Goal: Task Accomplishment & Management: Manage account settings

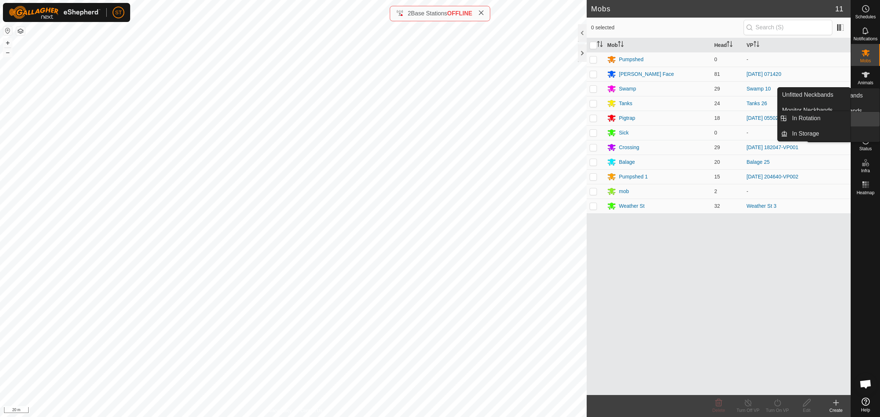
click at [869, 122] on link "In Rotation" at bounding box center [848, 119] width 63 height 15
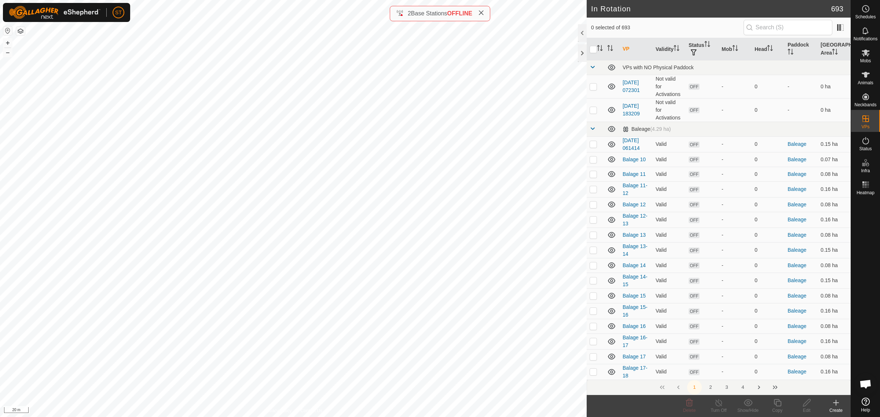
click at [836, 405] on icon at bounding box center [836, 403] width 9 height 9
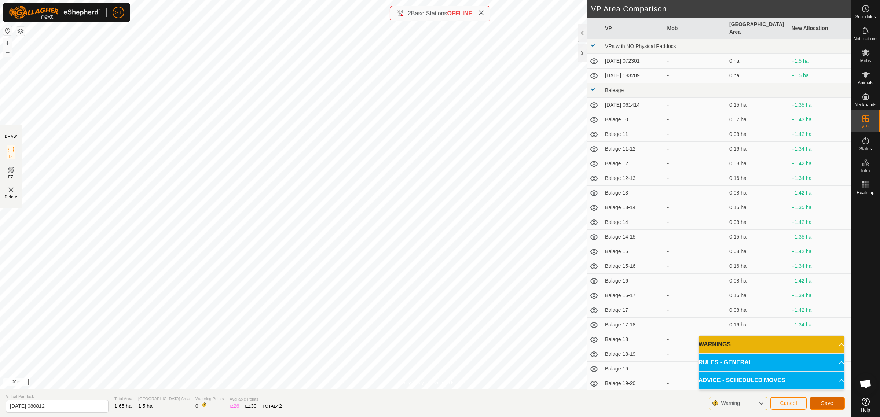
click at [824, 402] on span "Save" at bounding box center [827, 404] width 12 height 6
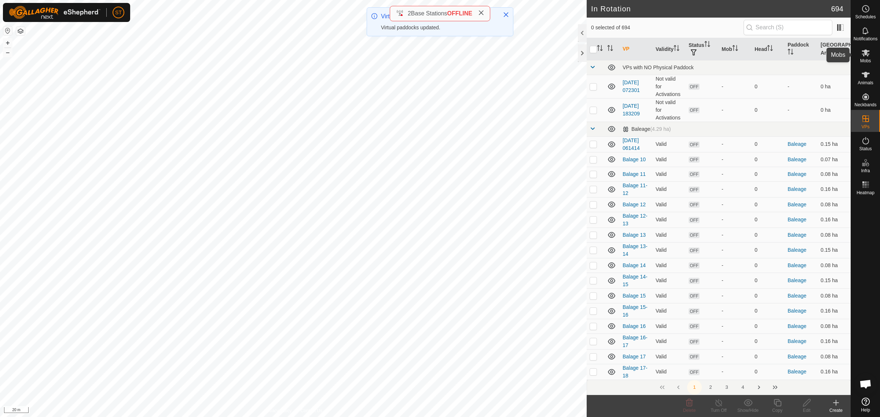
click at [869, 52] on icon at bounding box center [866, 52] width 9 height 9
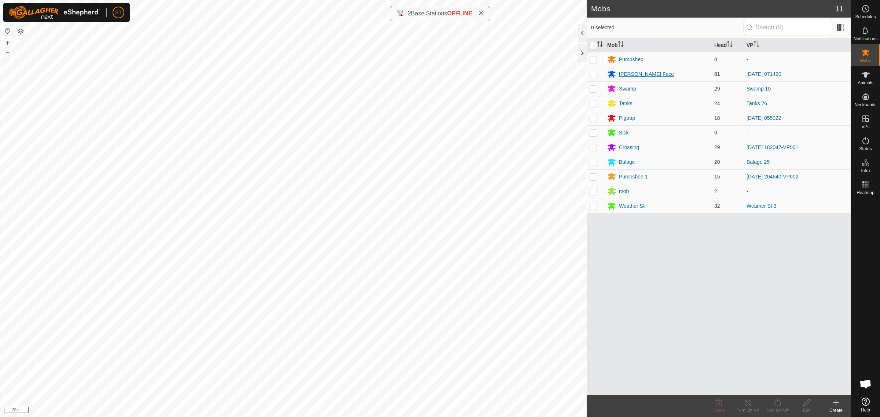
click at [626, 73] on div "[PERSON_NAME] Face" at bounding box center [646, 74] width 55 height 8
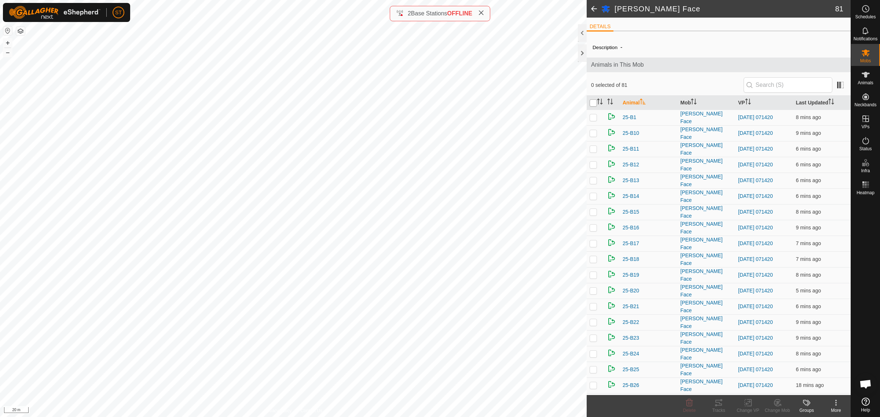
click at [592, 99] on input "checkbox" at bounding box center [593, 102] width 7 height 7
checkbox input "true"
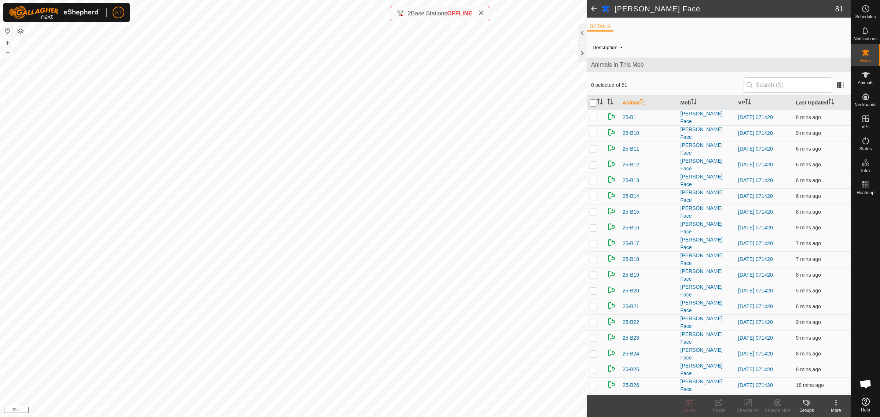
checkbox input "true"
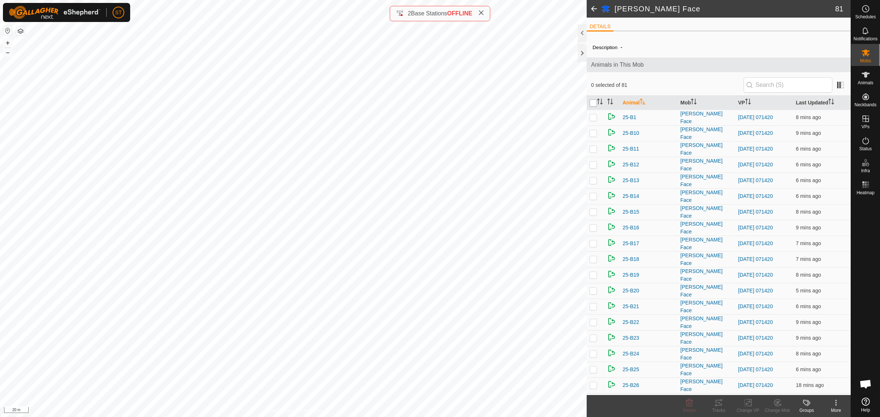
checkbox input "true"
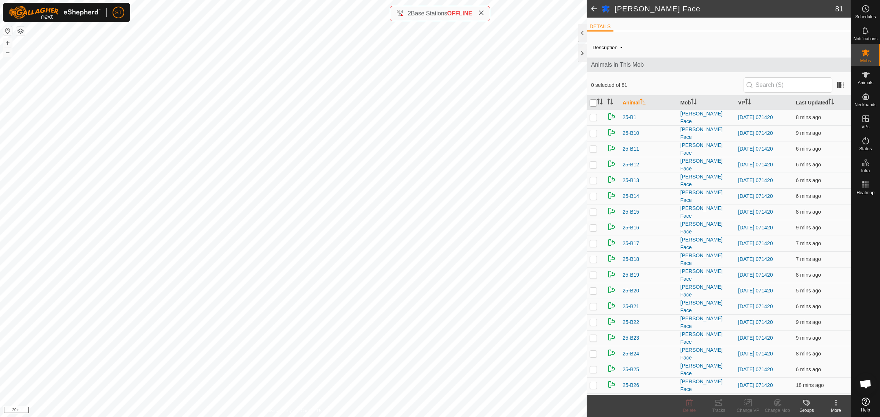
checkbox input "true"
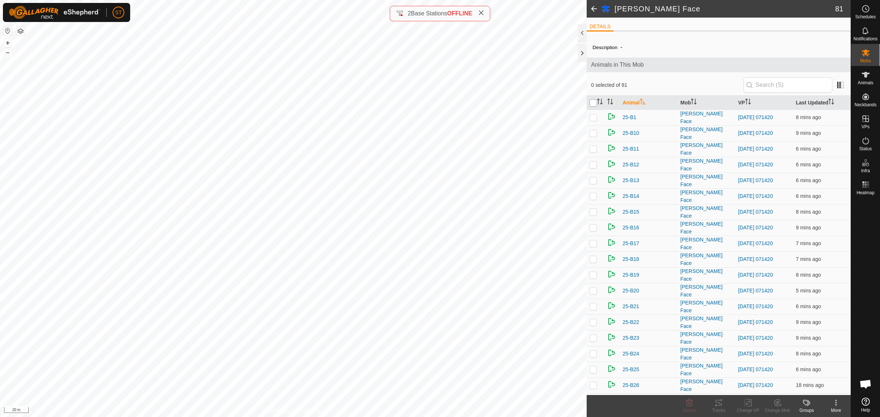
checkbox input "true"
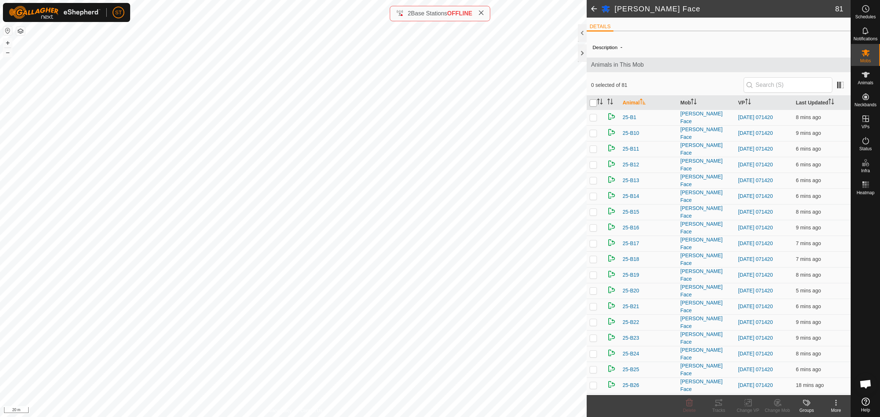
checkbox input "true"
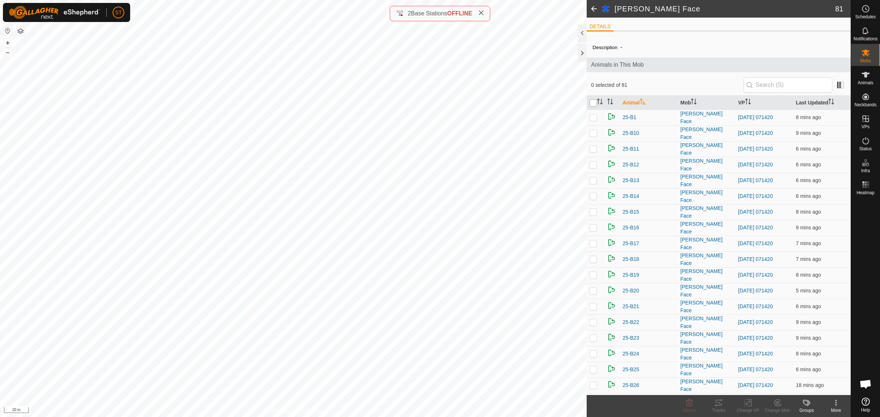
checkbox input "true"
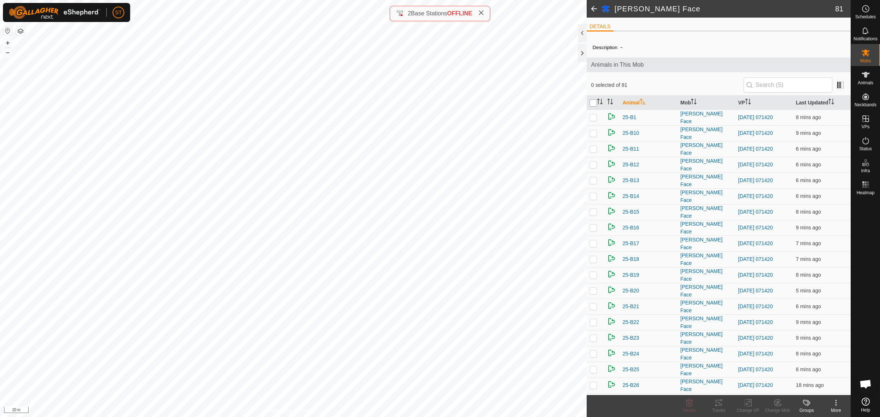
checkbox input "true"
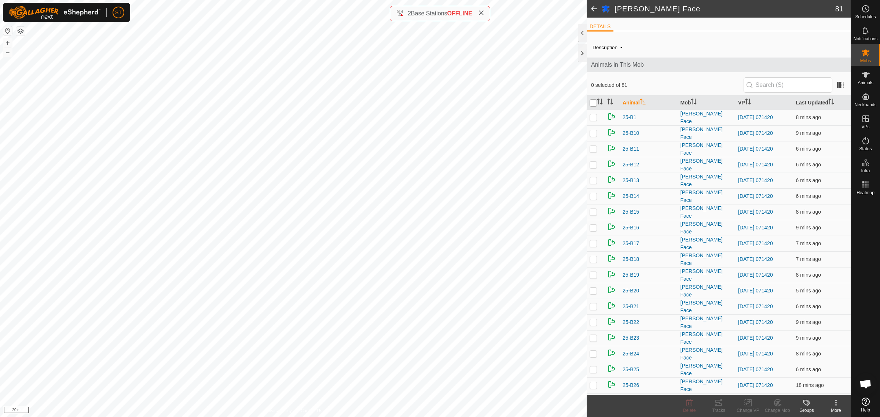
checkbox input "true"
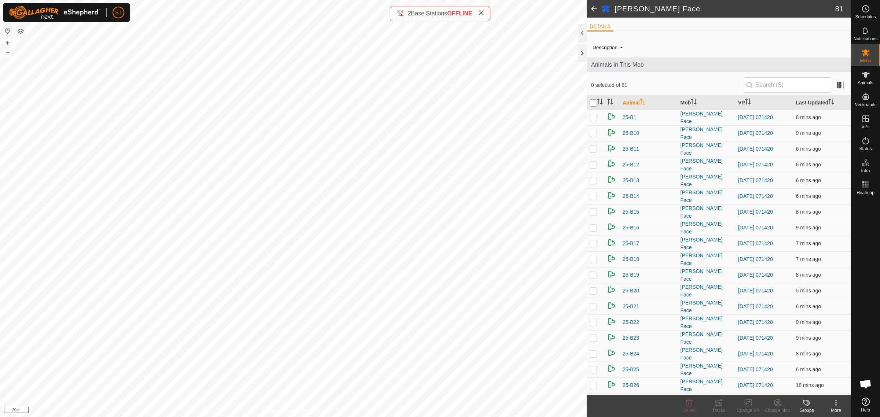
checkbox input "true"
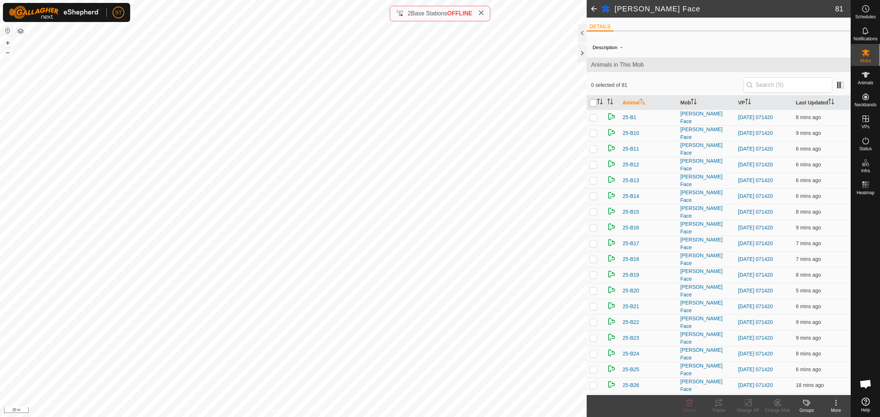
checkbox input "true"
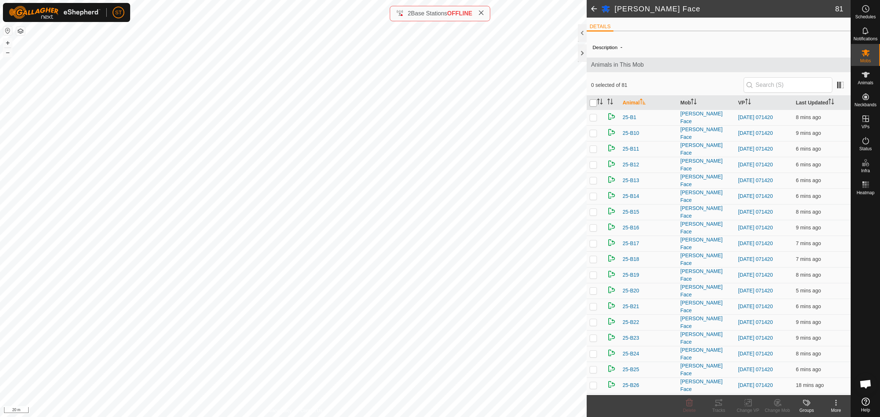
checkbox input "true"
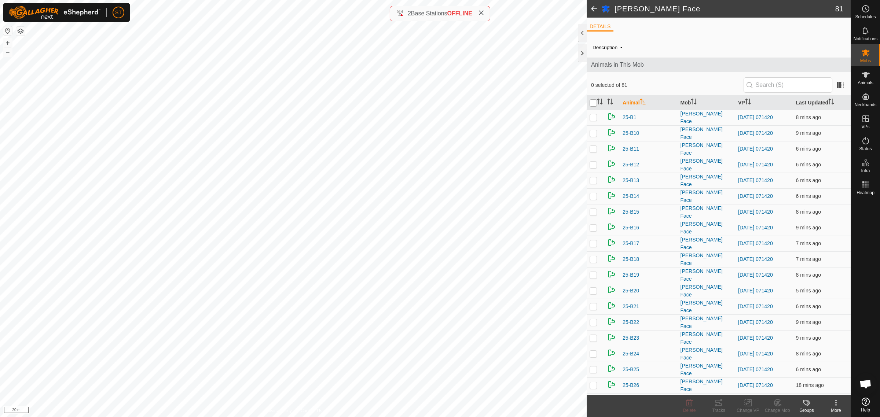
checkbox input "true"
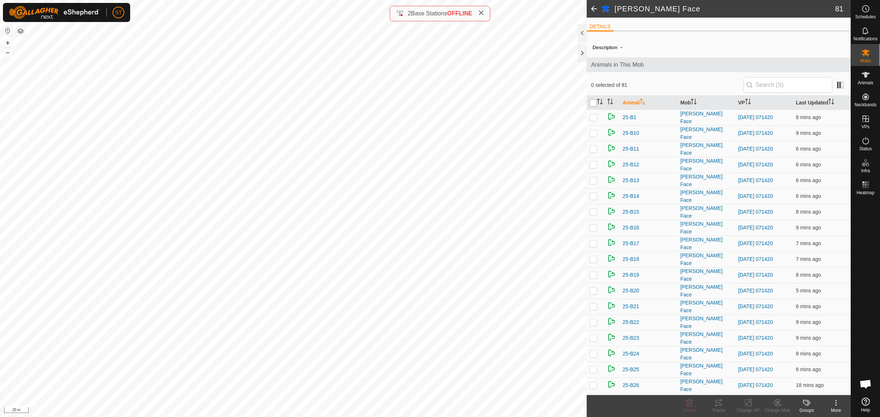
checkbox input "true"
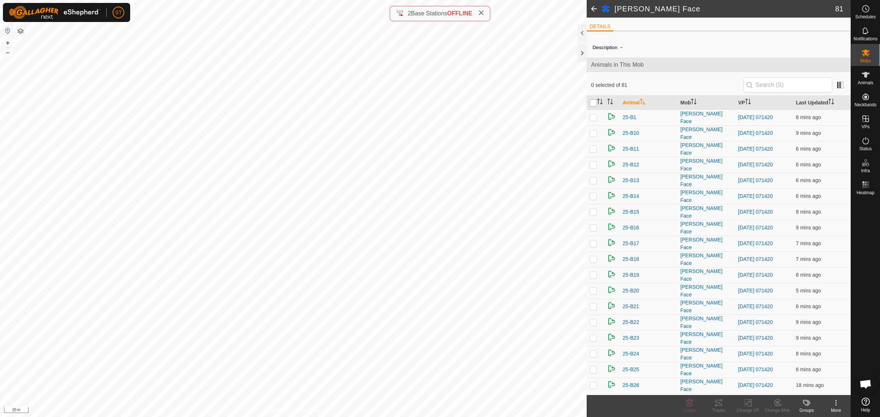
checkbox input "true"
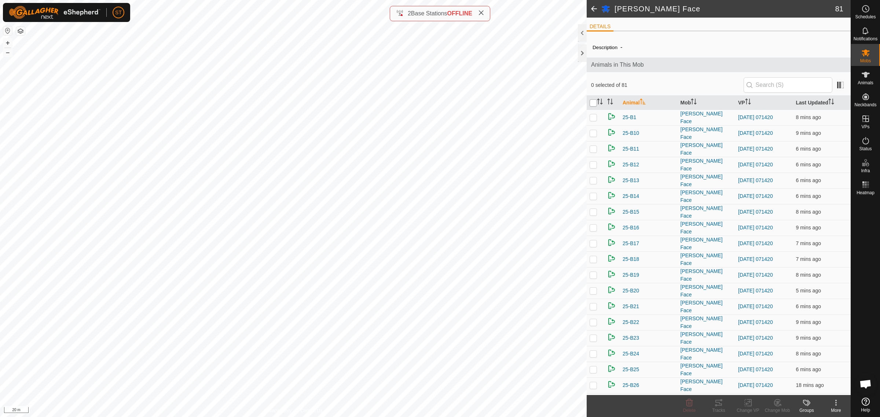
checkbox input "true"
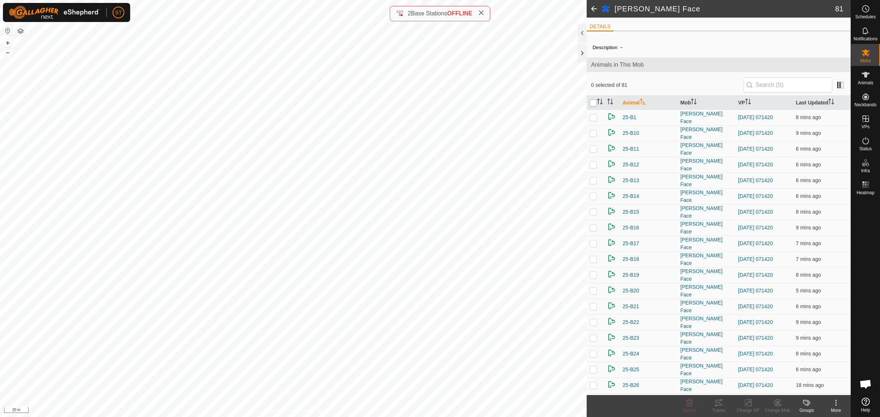
checkbox input "true"
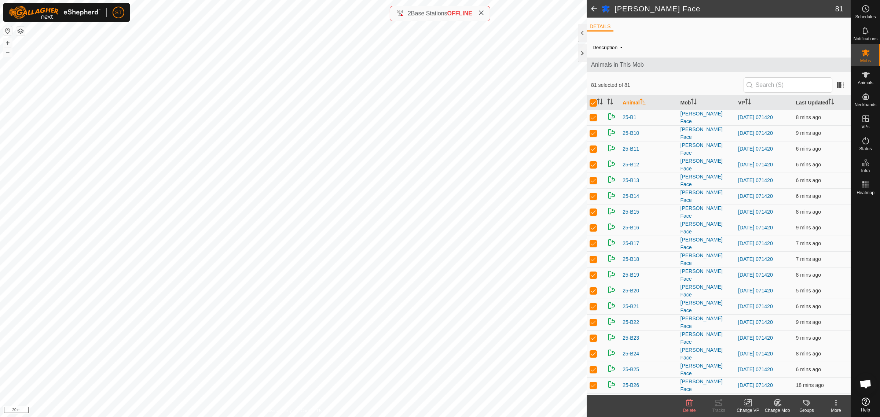
click at [746, 409] on div "Change VP" at bounding box center [748, 411] width 29 height 7
click at [759, 372] on link "Choose VP..." at bounding box center [770, 372] width 73 height 15
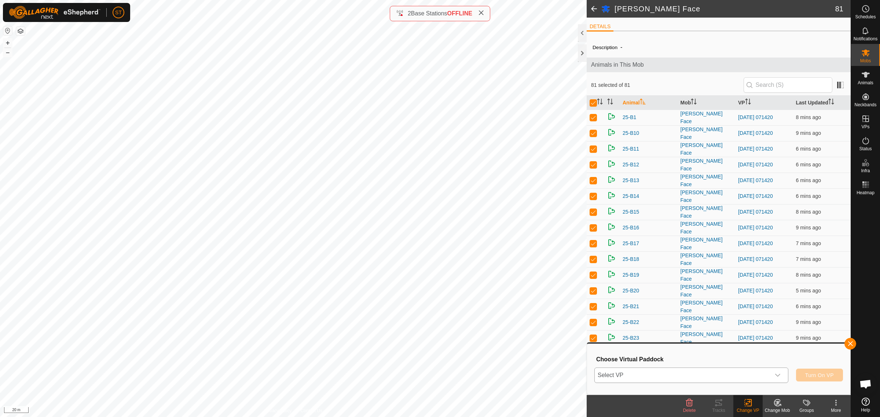
click at [778, 375] on icon "dropdown trigger" at bounding box center [778, 376] width 6 height 6
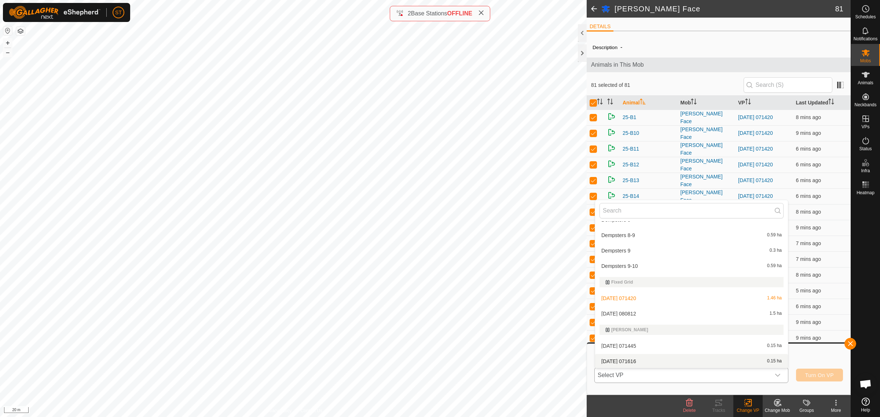
scroll to position [3439, 0]
click at [635, 315] on li "2025-09-20 080812 1.5 ha" at bounding box center [691, 316] width 193 height 15
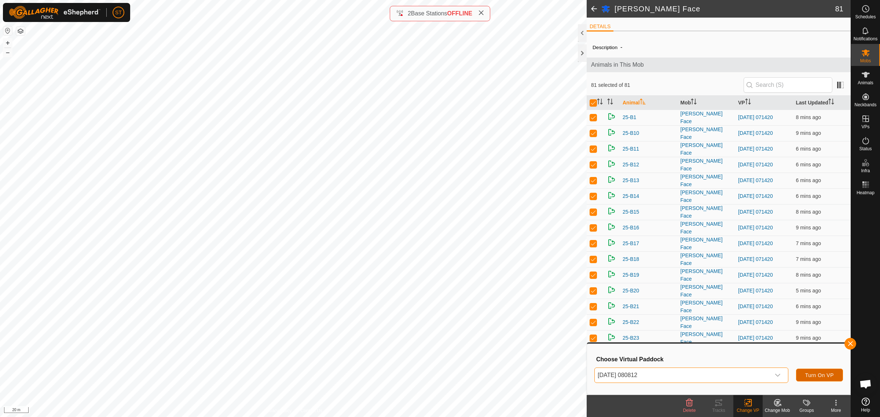
click at [817, 373] on span "Turn On VP" at bounding box center [820, 376] width 29 height 6
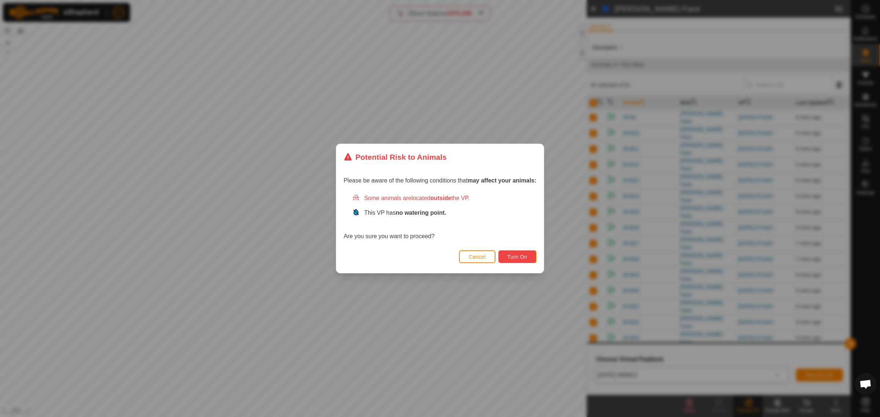
click at [510, 255] on span "Turn On" at bounding box center [518, 257] width 20 height 6
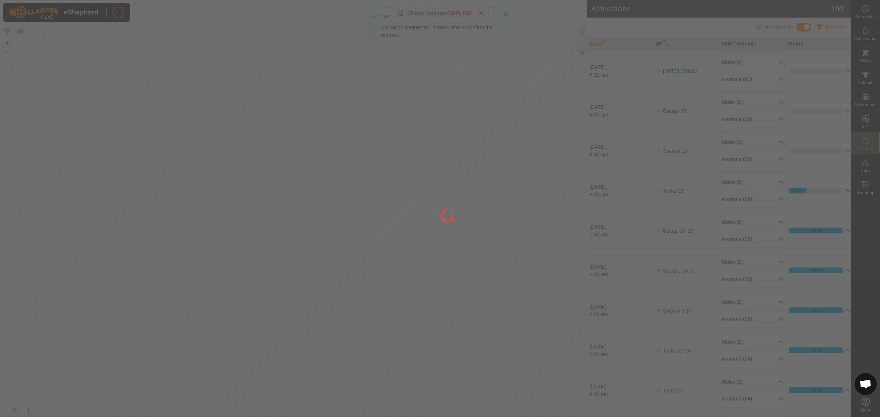
drag, startPoint x: 138, startPoint y: 283, endPoint x: 206, endPoint y: 273, distance: 69.4
click at [206, 273] on div at bounding box center [440, 208] width 880 height 417
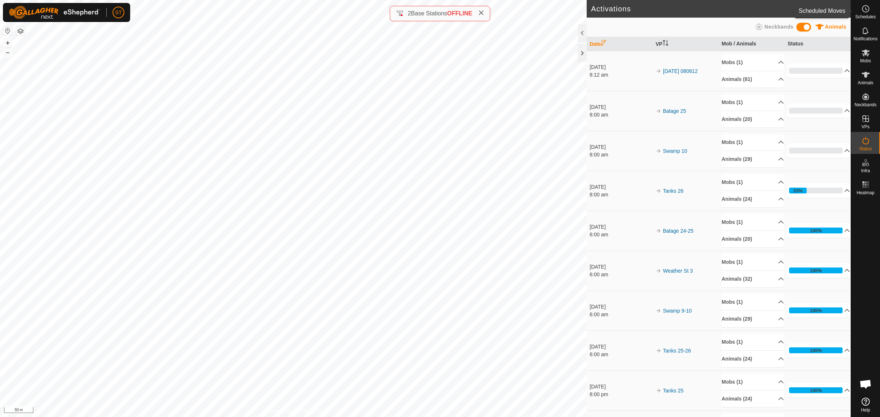
click at [870, 15] on span "Schedules" at bounding box center [865, 17] width 21 height 4
